Goal: Task Accomplishment & Management: Manage account settings

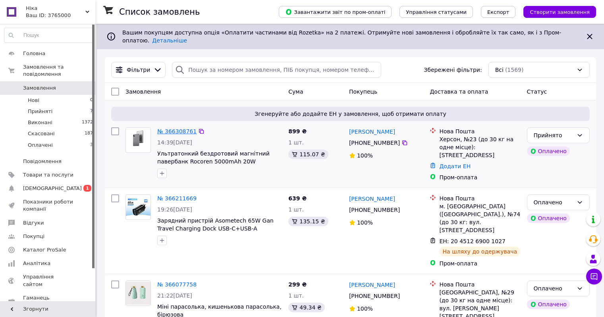
click at [171, 128] on link "№ 366308761" at bounding box center [176, 131] width 39 height 6
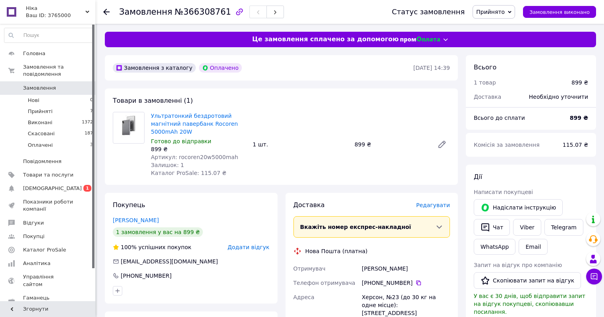
click at [428, 206] on span "Редагувати" at bounding box center [433, 205] width 34 height 6
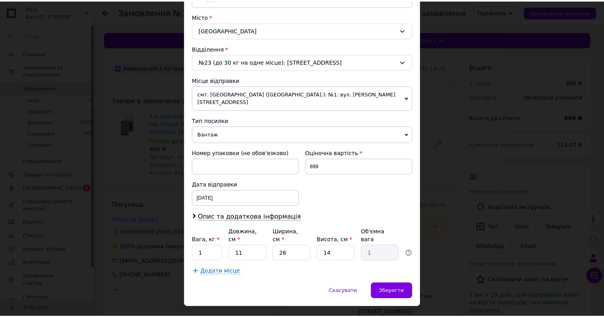
scroll to position [210, 0]
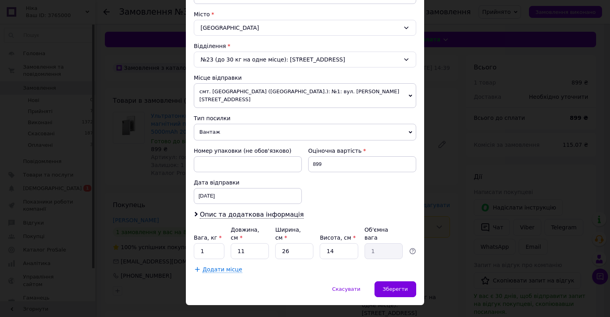
click at [219, 124] on span "Вантаж" at bounding box center [305, 132] width 222 height 17
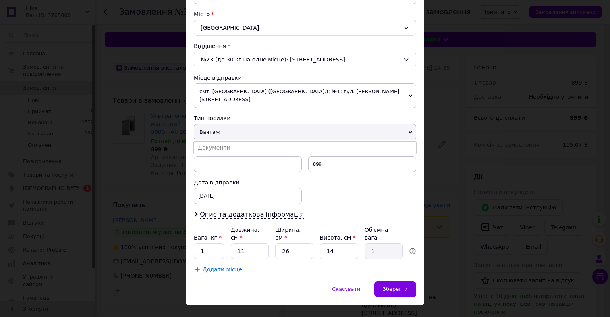
click at [219, 124] on span "Вантаж" at bounding box center [305, 132] width 222 height 17
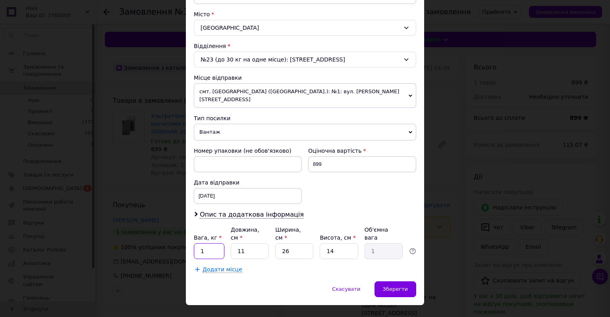
click at [210, 243] on input "1" at bounding box center [209, 251] width 31 height 16
type input "0.1"
click at [295, 243] on input "26" at bounding box center [294, 251] width 38 height 16
type input "2"
type input "0.1"
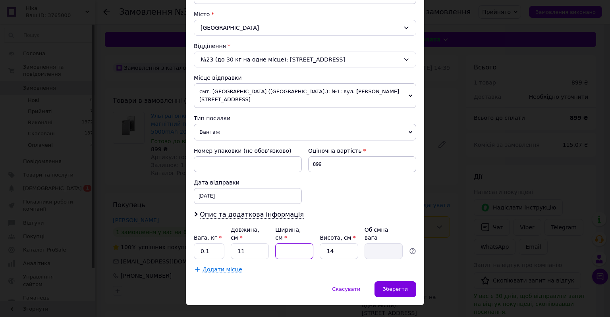
type input "8"
type input "0.31"
type input "8"
click at [333, 243] on input "14" at bounding box center [338, 251] width 38 height 16
type input "1"
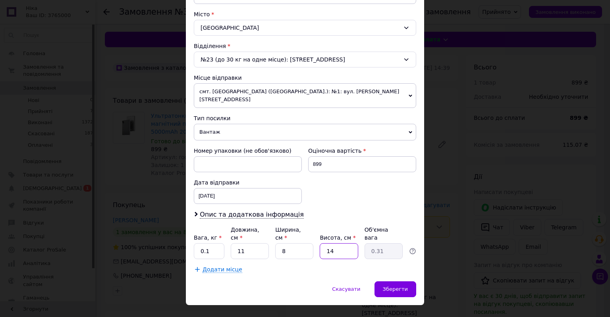
type input "0.1"
type input "3"
type input "0.1"
type input "3"
click at [397, 286] on span "Зберегти" at bounding box center [395, 289] width 25 height 6
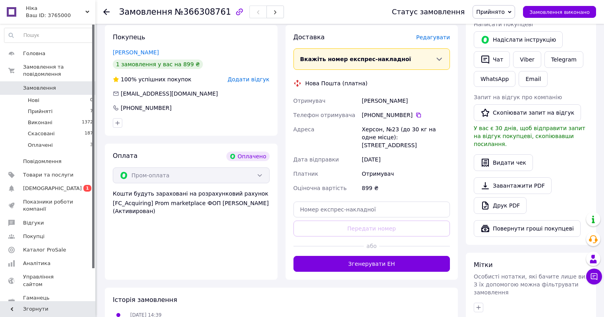
scroll to position [168, 0]
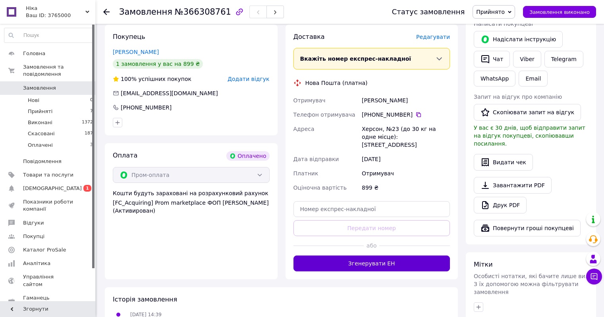
click at [373, 259] on button "Згенерувати ЕН" at bounding box center [371, 264] width 157 height 16
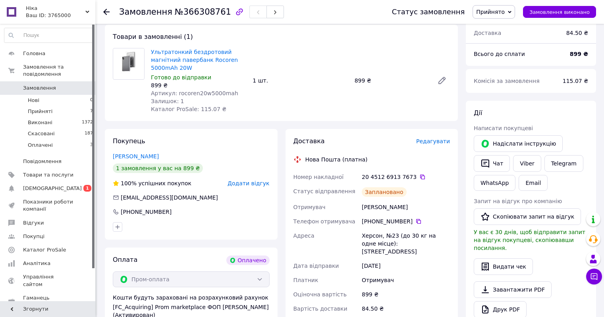
scroll to position [62, 0]
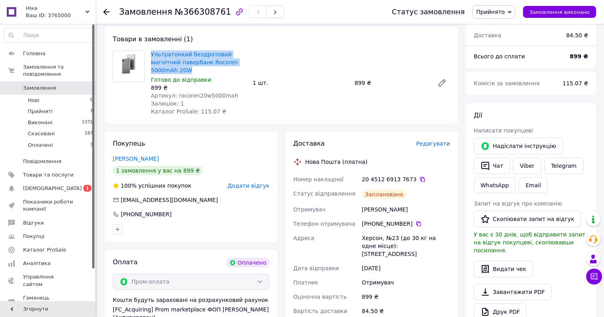
drag, startPoint x: 149, startPoint y: 53, endPoint x: 187, endPoint y: 70, distance: 41.9
click at [187, 70] on div "Ультратонкий бездротовий магнітний павербанк Rocoren 5000mAh 20W Готово до відп…" at bounding box center [199, 83] width 102 height 68
copy link "Ультратонкий бездротовий магнітний павербанк Rocoren 5000mAh 20W"
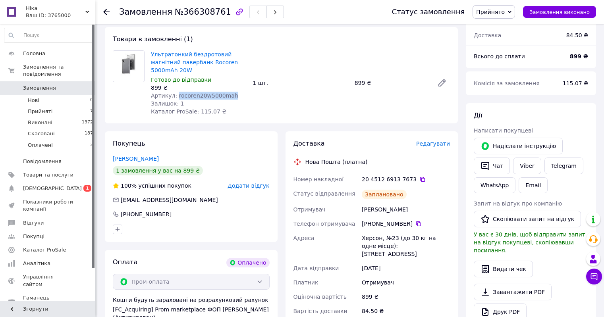
drag, startPoint x: 174, startPoint y: 96, endPoint x: 226, endPoint y: 97, distance: 52.0
click at [226, 97] on div "Артикул: rocoren20w5000mah" at bounding box center [198, 96] width 95 height 8
copy span "rocoren20w5000mah"
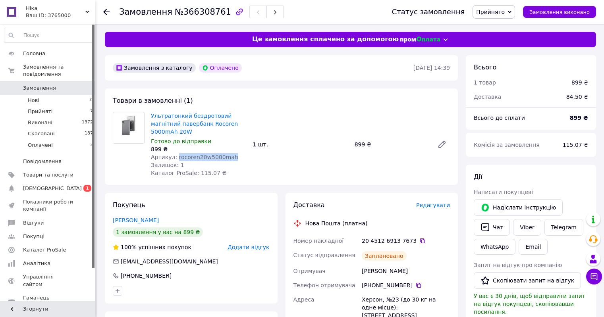
click at [65, 85] on span "Замовлення" at bounding box center [48, 88] width 50 height 7
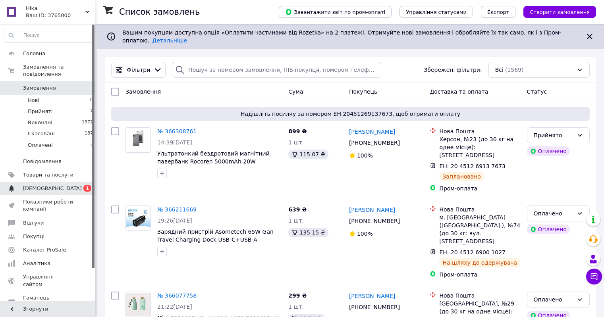
click at [67, 185] on span "[DEMOGRAPHIC_DATA]" at bounding box center [48, 188] width 50 height 7
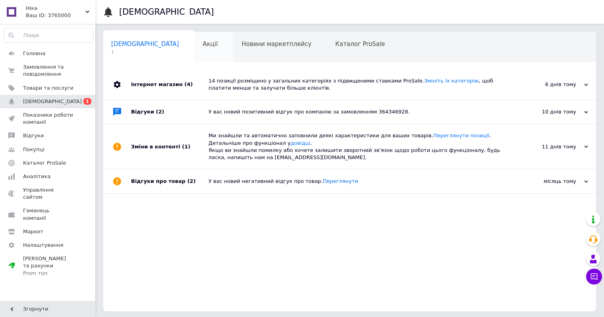
click at [203, 44] on span "Акції" at bounding box center [210, 43] width 15 height 7
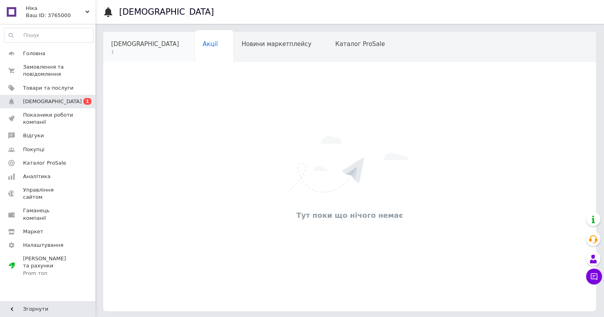
click at [123, 47] on span "[DEMOGRAPHIC_DATA]" at bounding box center [145, 43] width 68 height 7
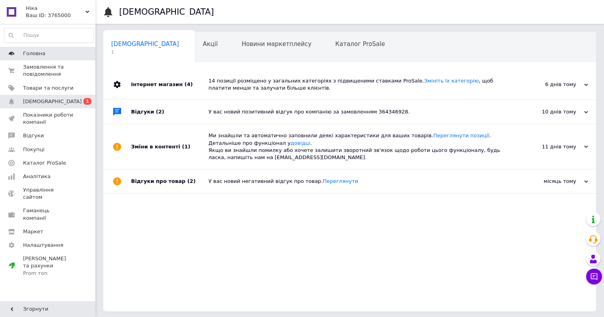
click at [51, 48] on link "Головна" at bounding box center [49, 53] width 98 height 13
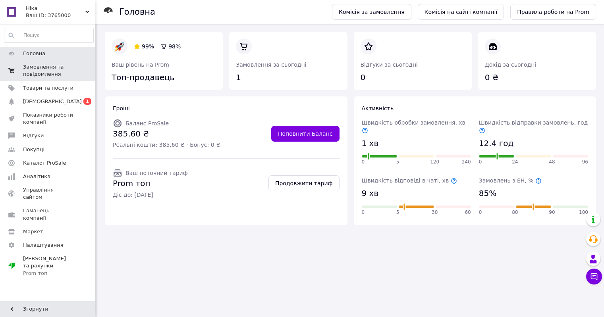
click at [60, 71] on span "Замовлення та повідомлення" at bounding box center [48, 70] width 50 height 14
